Goal: Task Accomplishment & Management: Use online tool/utility

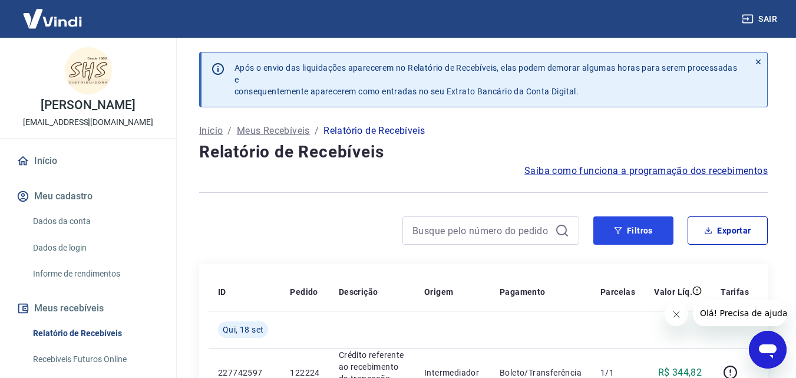
click at [648, 232] on button "Filtros" at bounding box center [633, 230] width 80 height 28
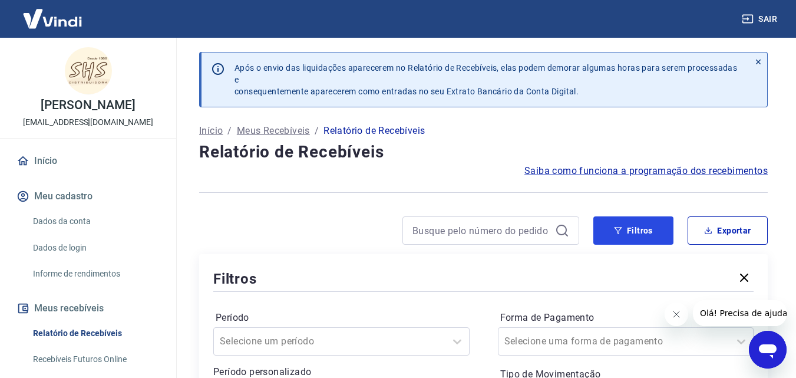
scroll to position [118, 0]
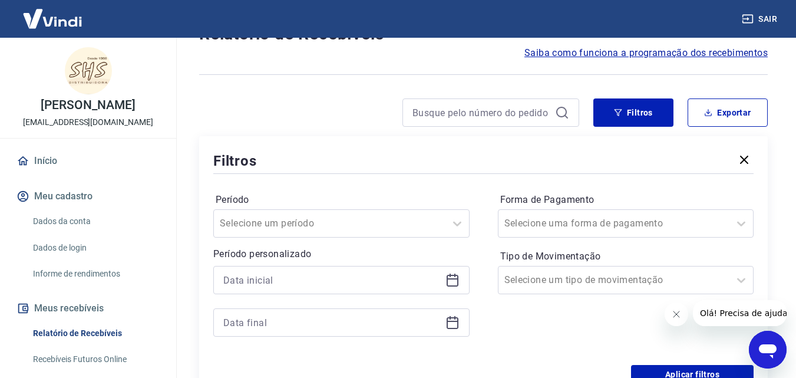
click at [453, 283] on icon at bounding box center [453, 280] width 14 height 14
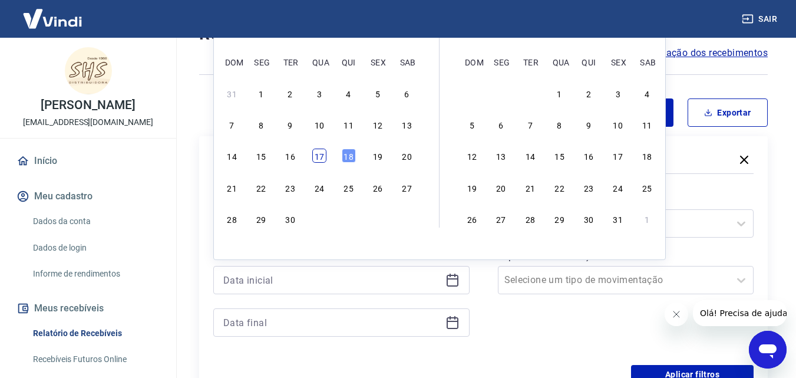
click at [317, 153] on div "17" at bounding box center [319, 156] width 14 height 14
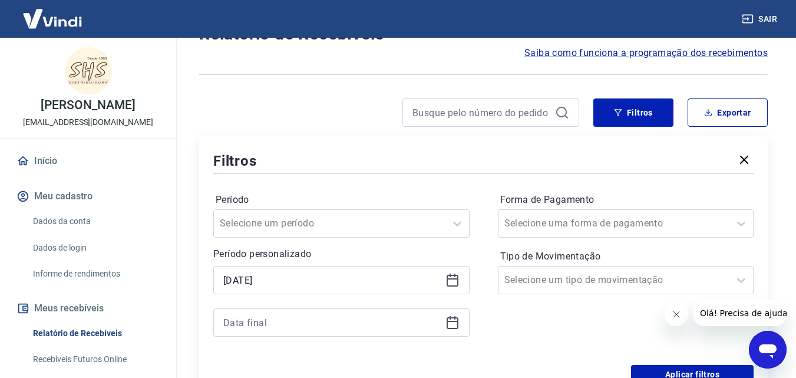
type input "[DATE]"
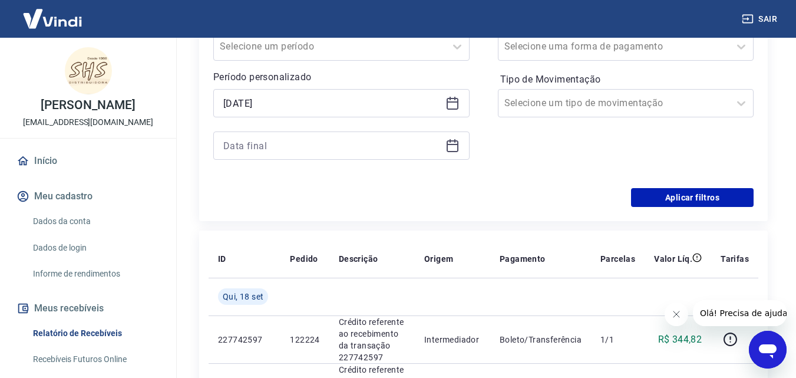
click at [457, 146] on icon at bounding box center [453, 146] width 12 height 12
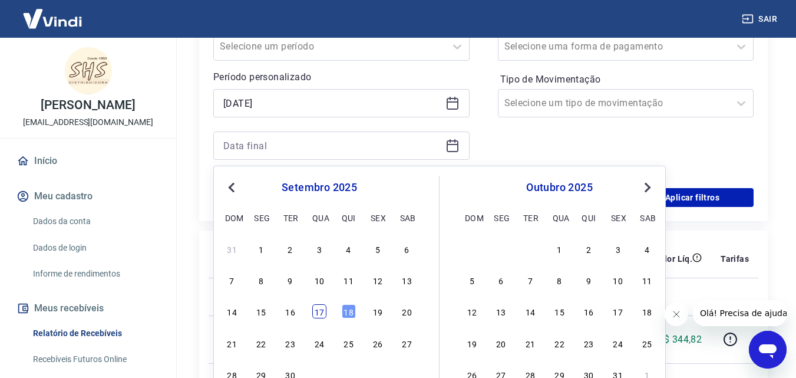
click at [324, 309] on div "17" at bounding box center [319, 311] width 14 height 14
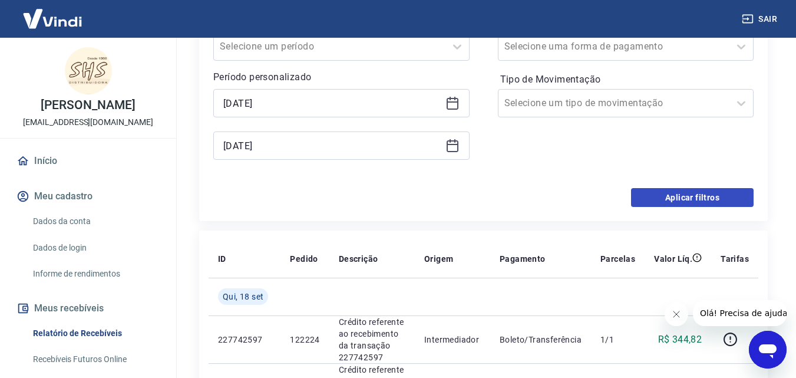
type input "[DATE]"
click at [702, 190] on button "Aplicar filtros" at bounding box center [692, 197] width 123 height 19
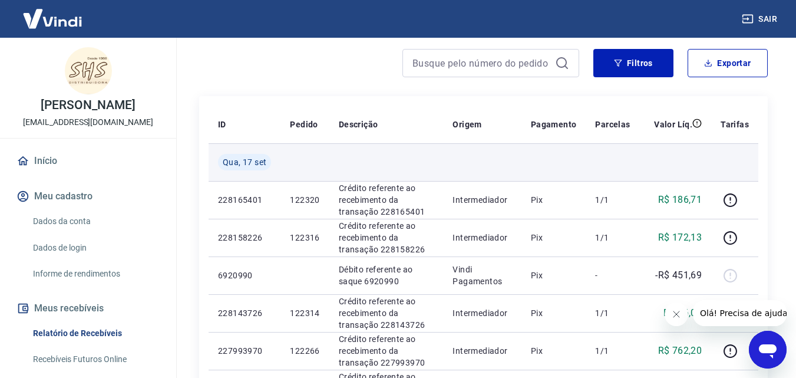
scroll to position [118, 0]
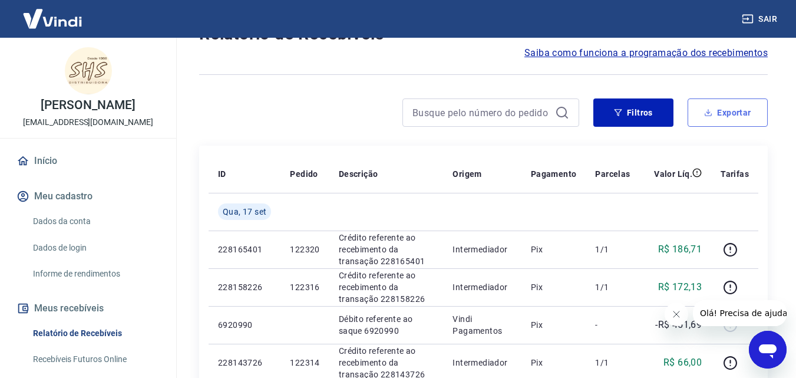
click at [721, 114] on button "Exportar" at bounding box center [728, 112] width 80 height 28
type input "[DATE]"
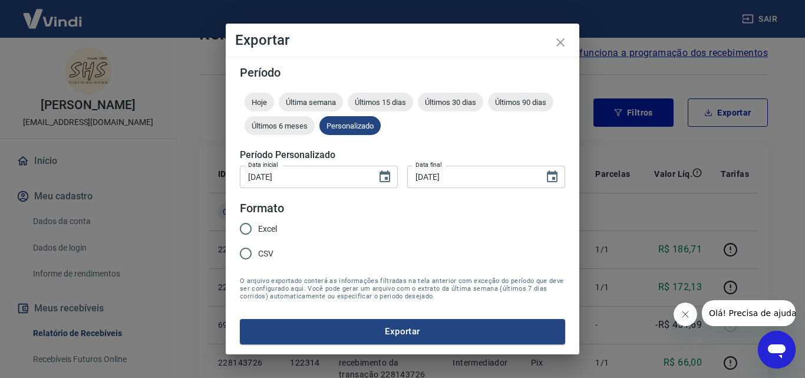
click at [266, 223] on span "Excel" at bounding box center [267, 229] width 19 height 12
click at [258, 223] on input "Excel" at bounding box center [245, 228] width 25 height 25
radio input "true"
click at [388, 315] on form "Período Hoje Última semana Últimos 15 dias Últimos 30 dias Últimos 90 dias Últi…" at bounding box center [402, 205] width 325 height 277
click at [390, 331] on button "Exportar" at bounding box center [402, 331] width 325 height 25
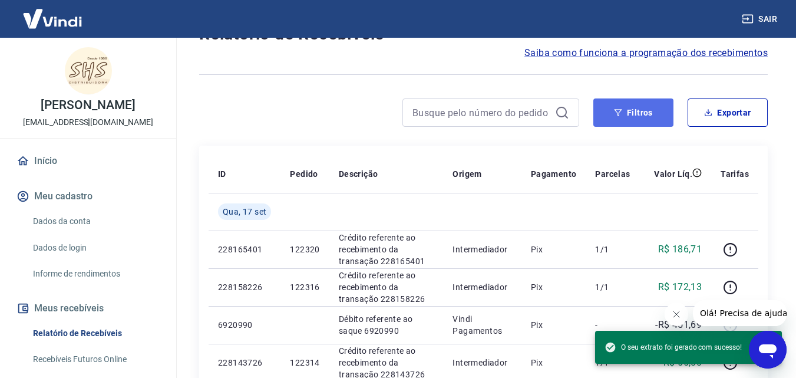
click at [644, 116] on button "Filtros" at bounding box center [633, 112] width 80 height 28
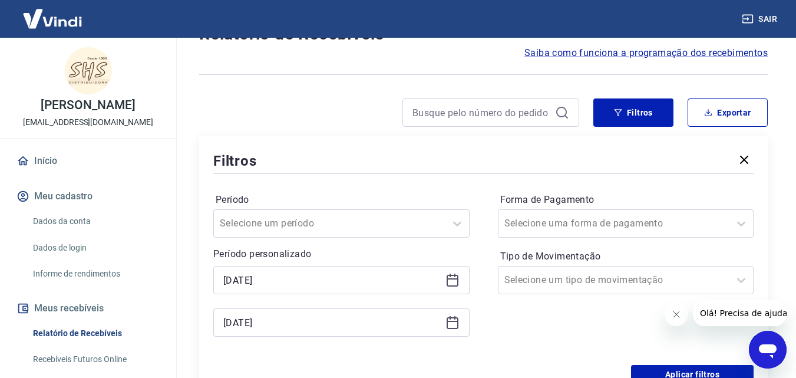
click at [447, 276] on icon at bounding box center [453, 280] width 14 height 14
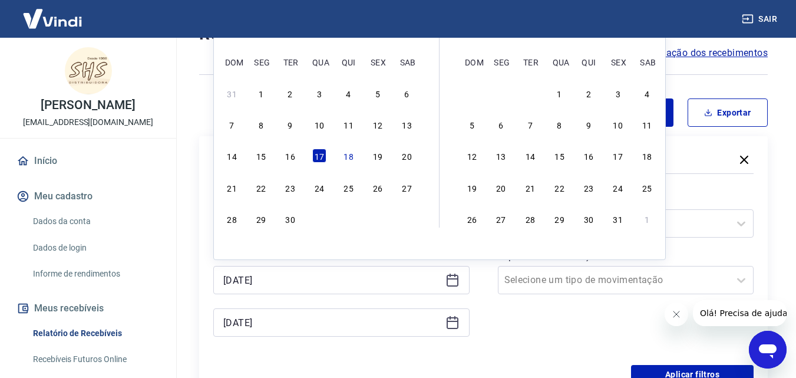
click at [346, 159] on div "18" at bounding box center [349, 156] width 14 height 14
click at [451, 320] on icon at bounding box center [453, 322] width 14 height 14
type input "[DATE]"
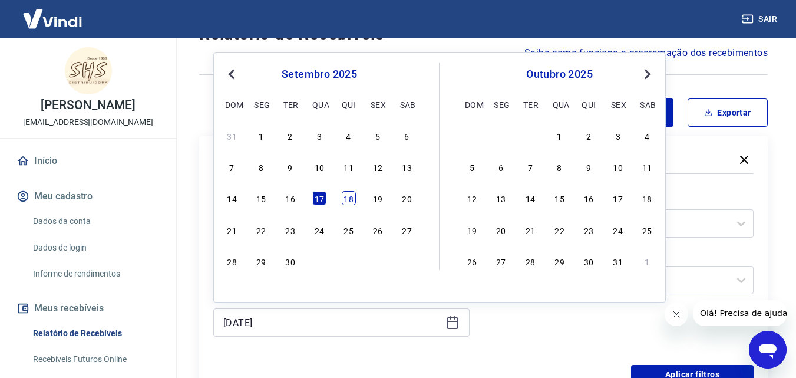
click at [349, 203] on div "18" at bounding box center [349, 198] width 14 height 14
type input "[DATE]"
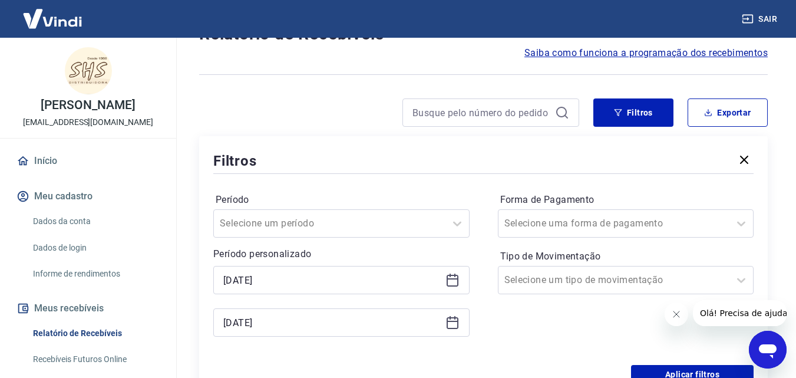
click at [547, 331] on div "Forma de Pagamento Selecione uma forma de pagamento Tipo de Movimentação Seleci…" at bounding box center [626, 270] width 256 height 160
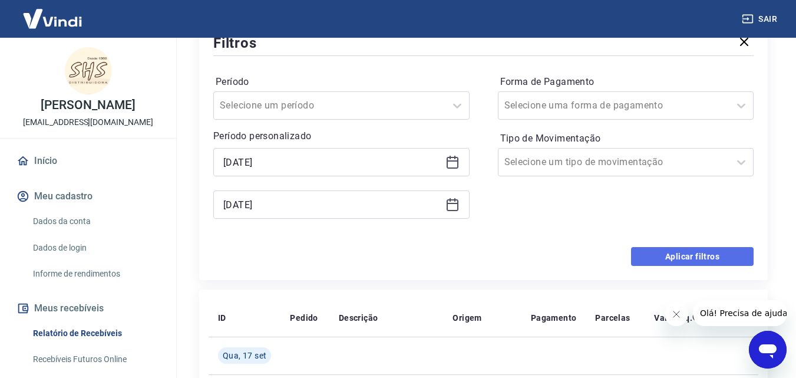
click at [691, 254] on button "Aplicar filtros" at bounding box center [692, 256] width 123 height 19
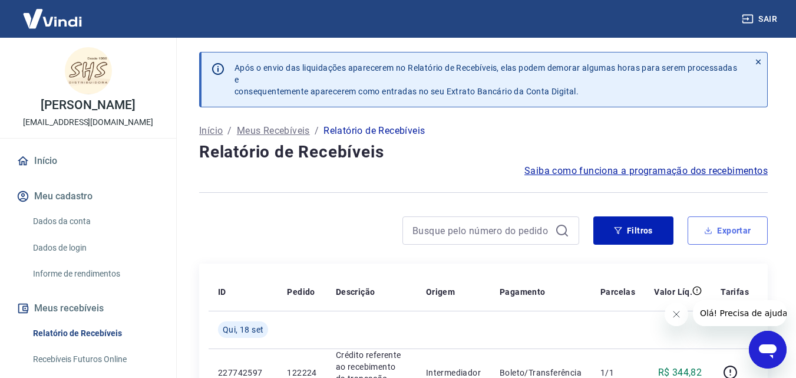
click at [747, 230] on button "Exportar" at bounding box center [728, 230] width 80 height 28
type input "[DATE]"
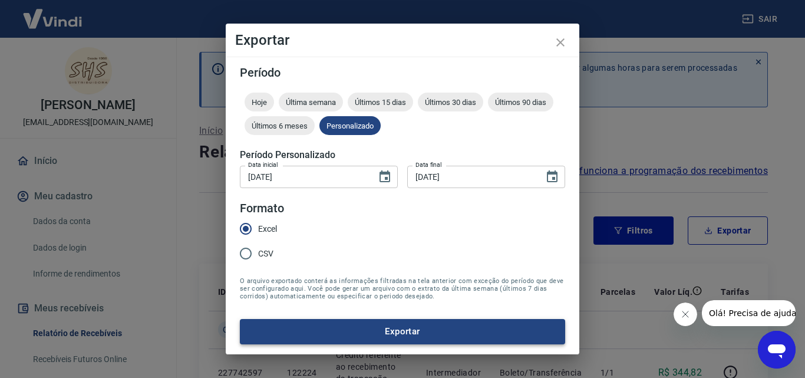
click at [433, 335] on button "Exportar" at bounding box center [402, 331] width 325 height 25
